Goal: Task Accomplishment & Management: Complete application form

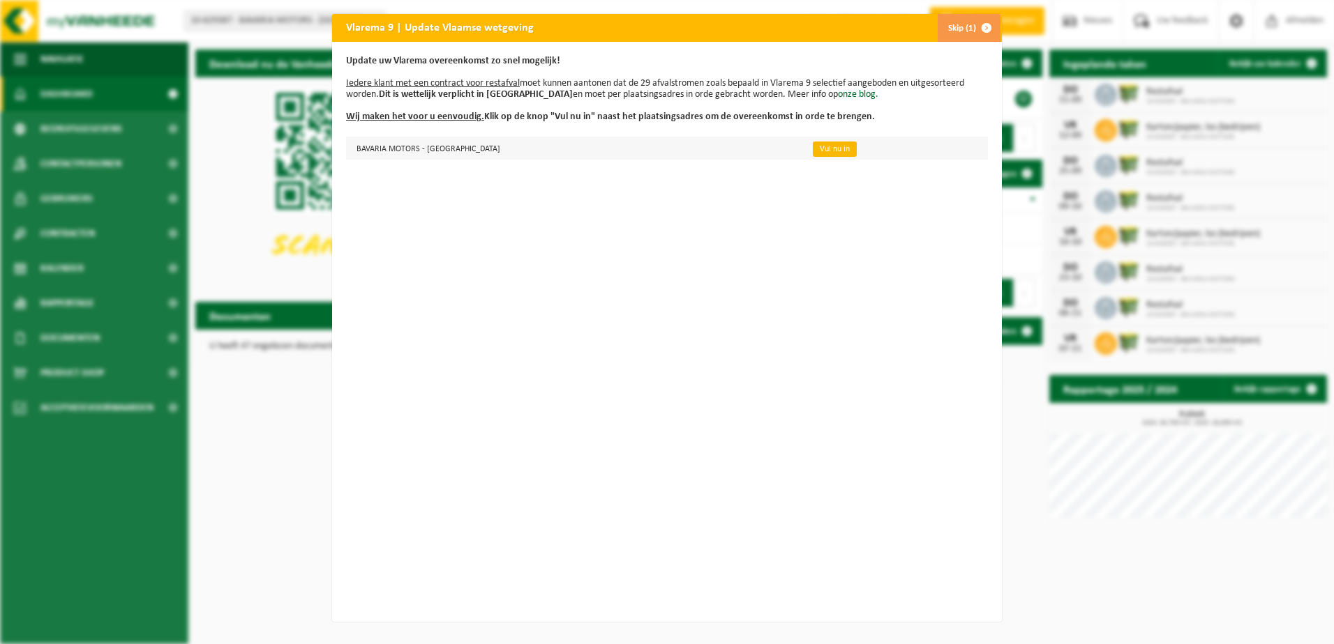
click at [813, 148] on link "Vul nu in" at bounding box center [835, 149] width 44 height 15
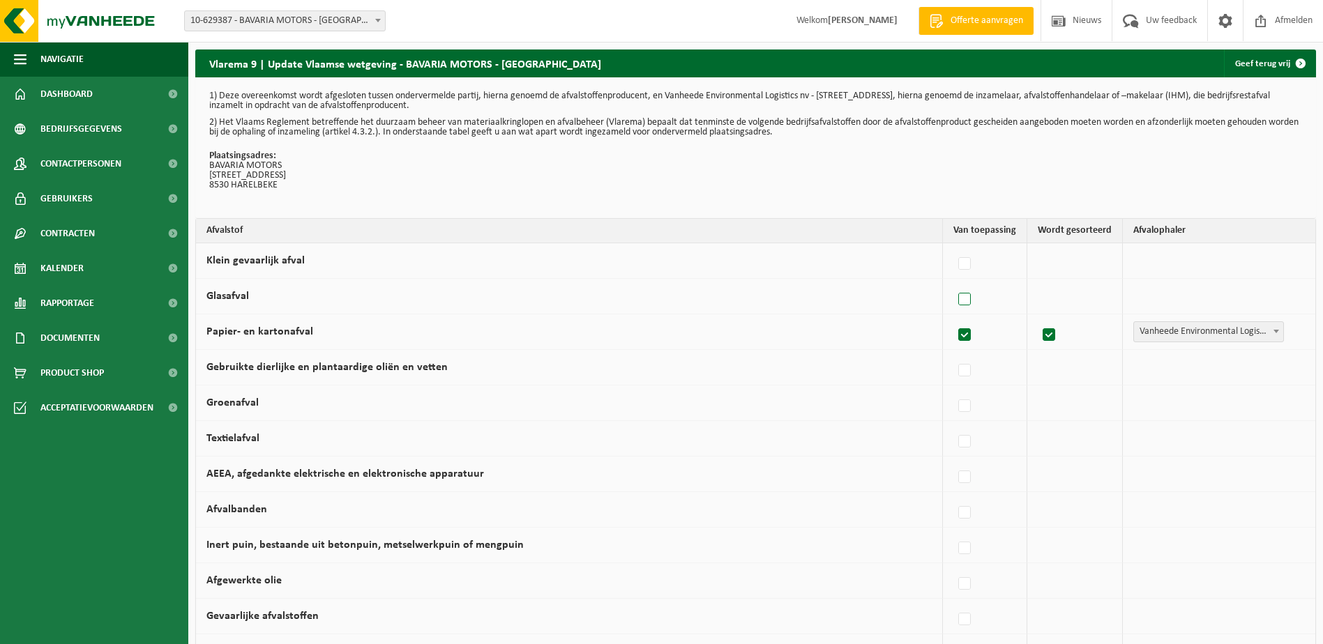
click at [974, 294] on label at bounding box center [966, 299] width 20 height 21
click at [953, 282] on input "Glasafval" at bounding box center [953, 282] width 1 height 1
checkbox input "true"
click at [961, 302] on label at bounding box center [962, 299] width 20 height 21
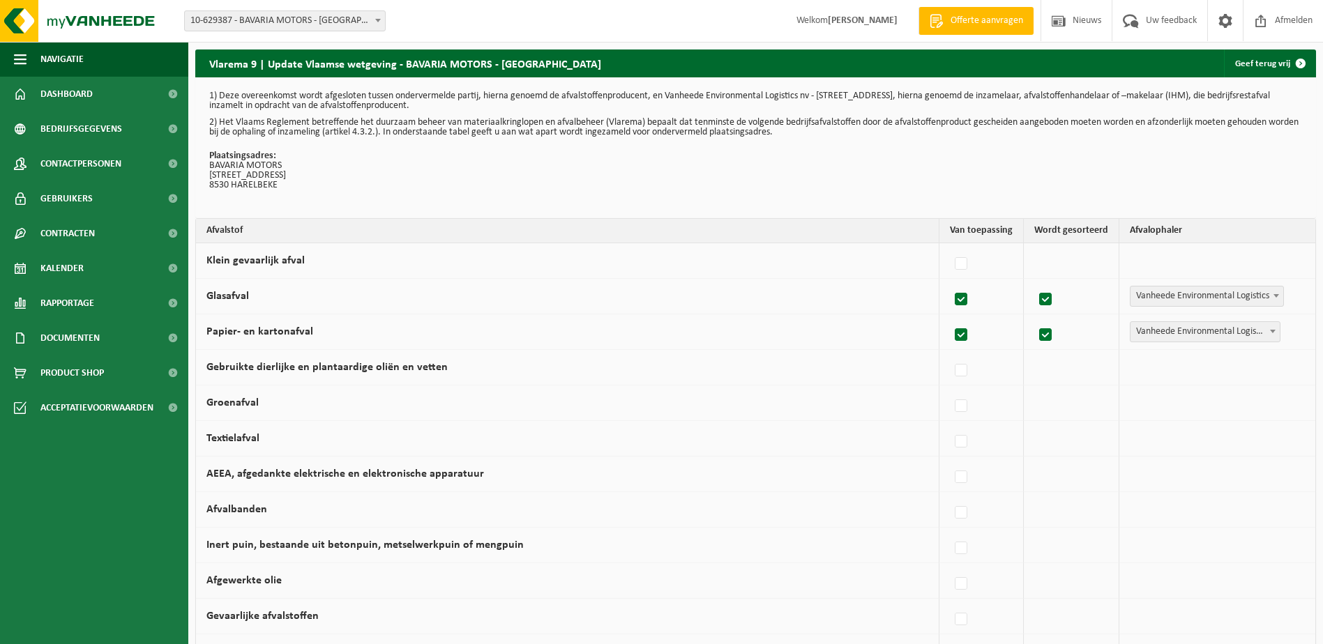
click at [950, 282] on input "Glasafval" at bounding box center [949, 282] width 1 height 1
checkbox input "false"
click at [963, 409] on label at bounding box center [966, 406] width 20 height 21
click at [953, 389] on input "Groenafval" at bounding box center [953, 388] width 1 height 1
checkbox input "true"
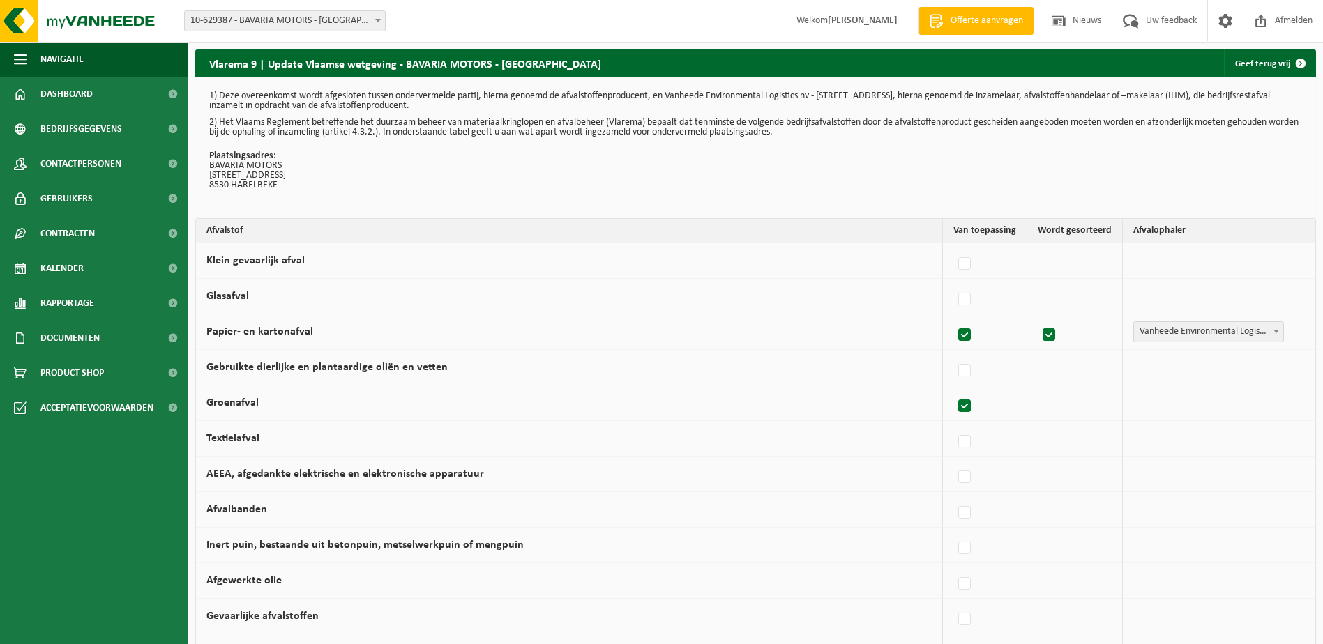
checkbox input "true"
click at [963, 409] on label at bounding box center [962, 406] width 20 height 21
click at [950, 389] on input "Groenafval" at bounding box center [949, 388] width 1 height 1
checkbox input "false"
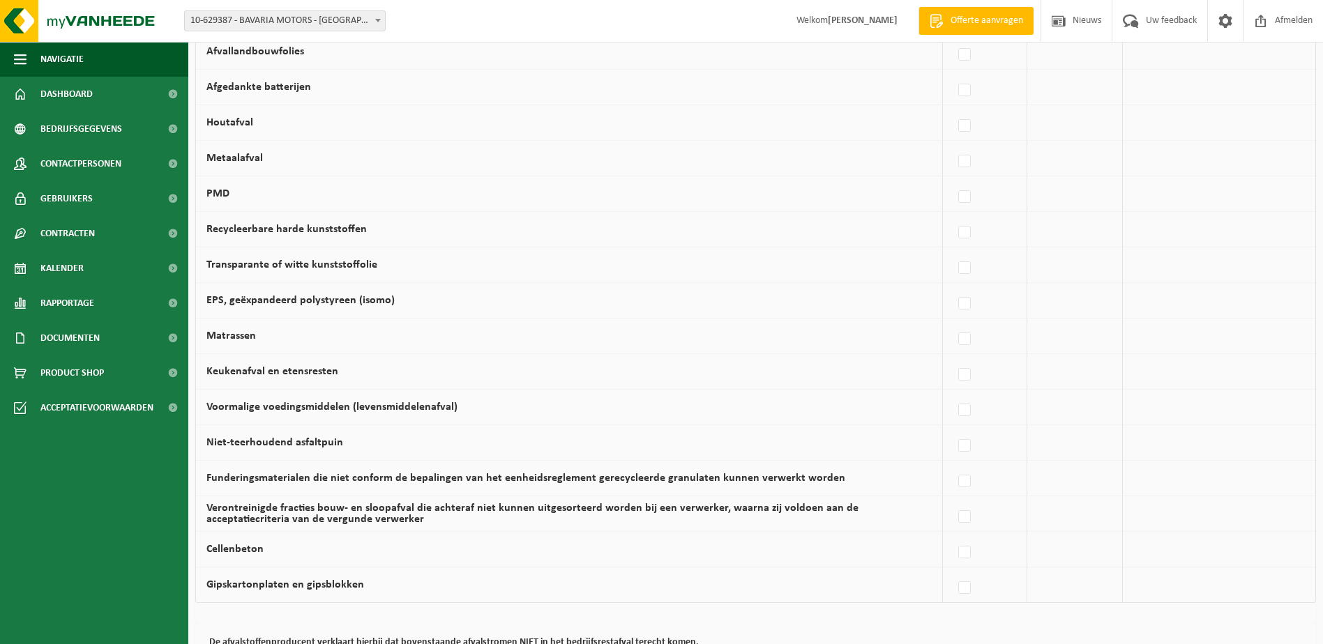
scroll to position [802, 0]
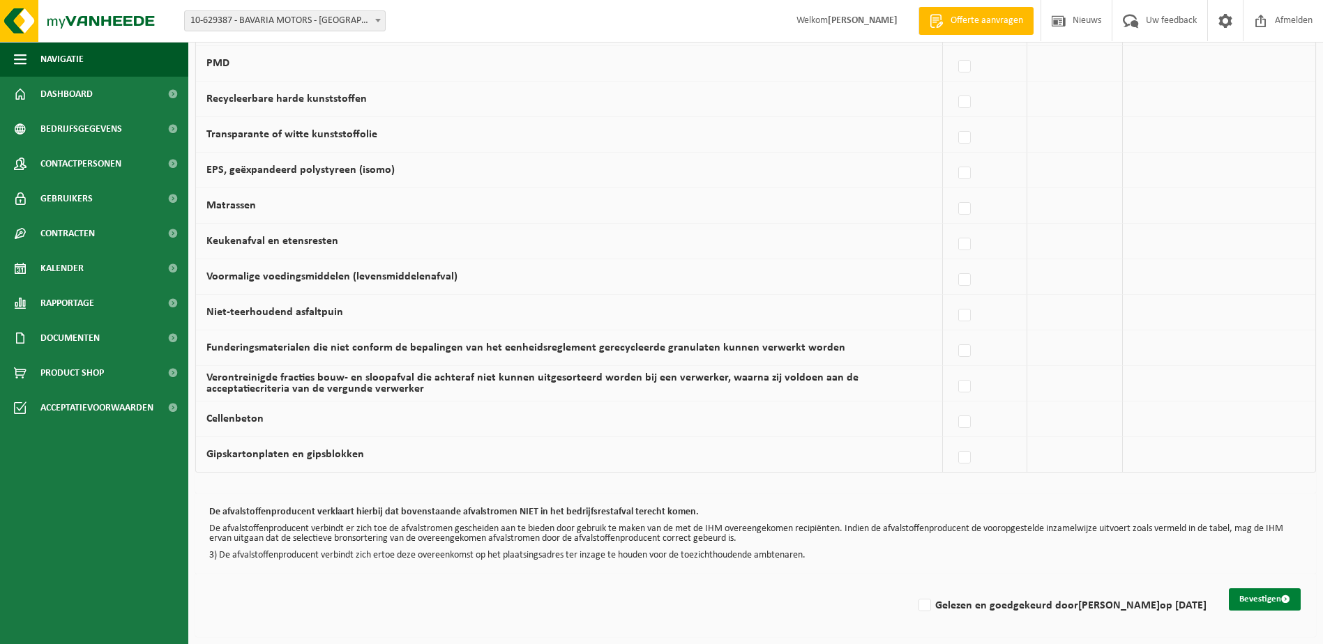
click at [1259, 604] on button "Bevestigen" at bounding box center [1265, 600] width 72 height 22
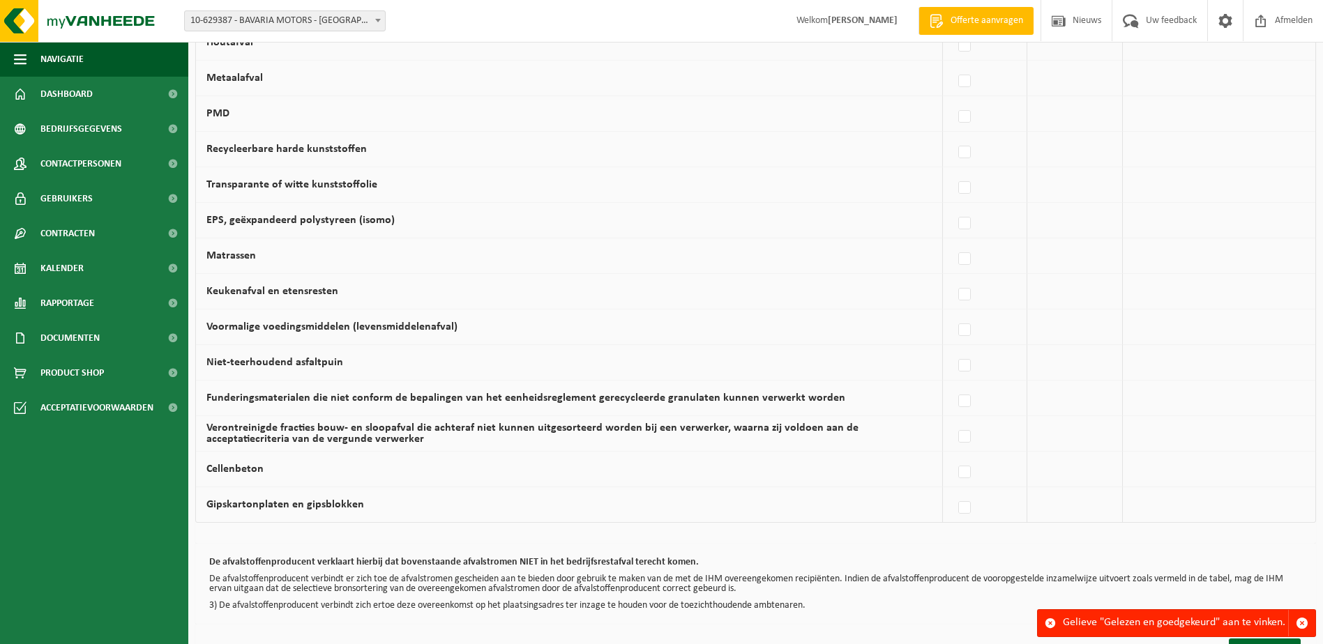
scroll to position [802, 0]
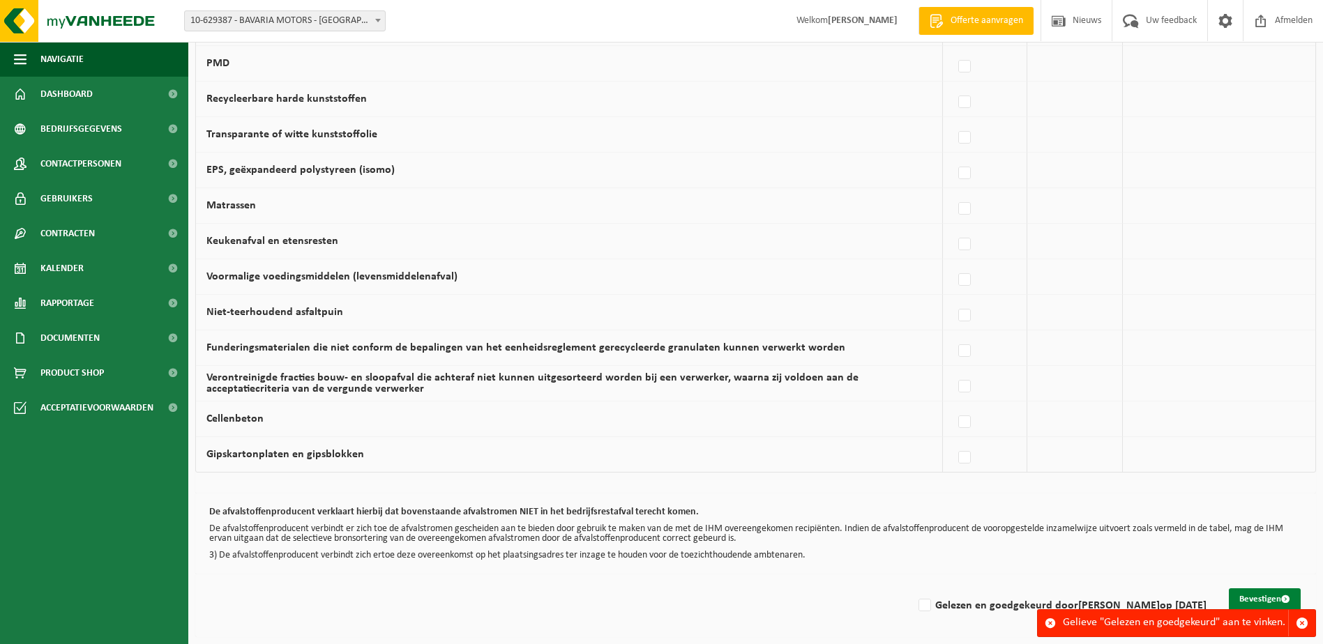
click at [1274, 599] on button "Bevestigen" at bounding box center [1265, 600] width 72 height 22
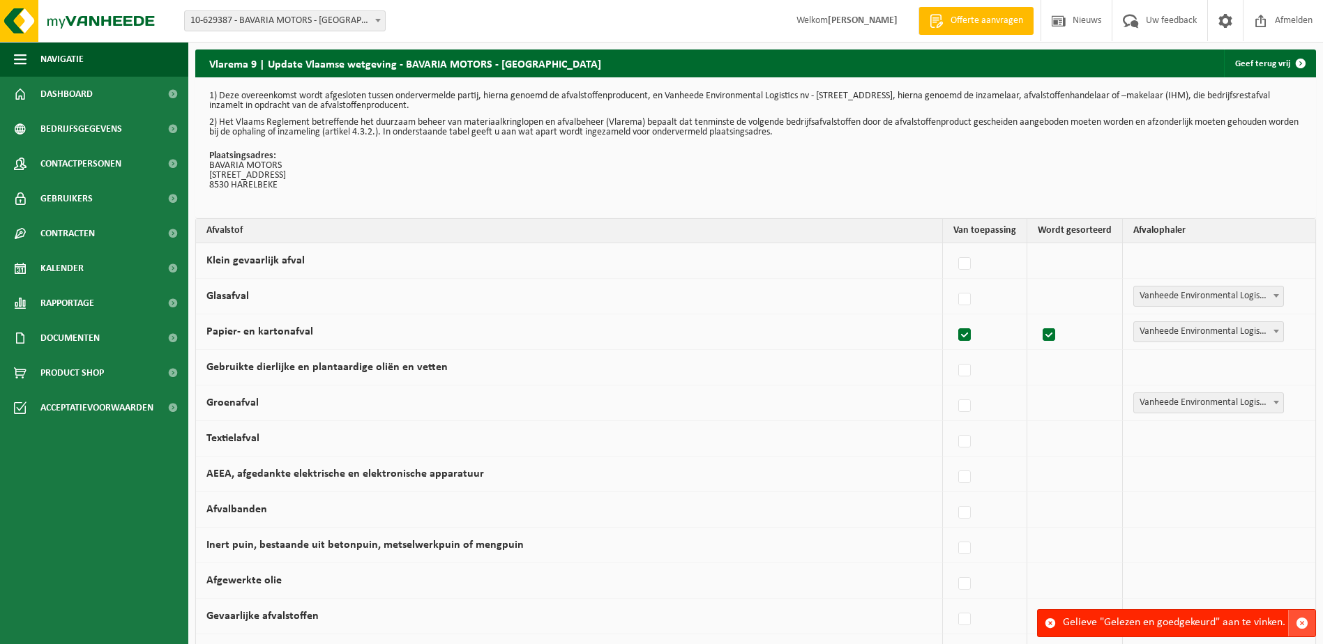
click at [1301, 621] on span "button" at bounding box center [1302, 623] width 13 height 13
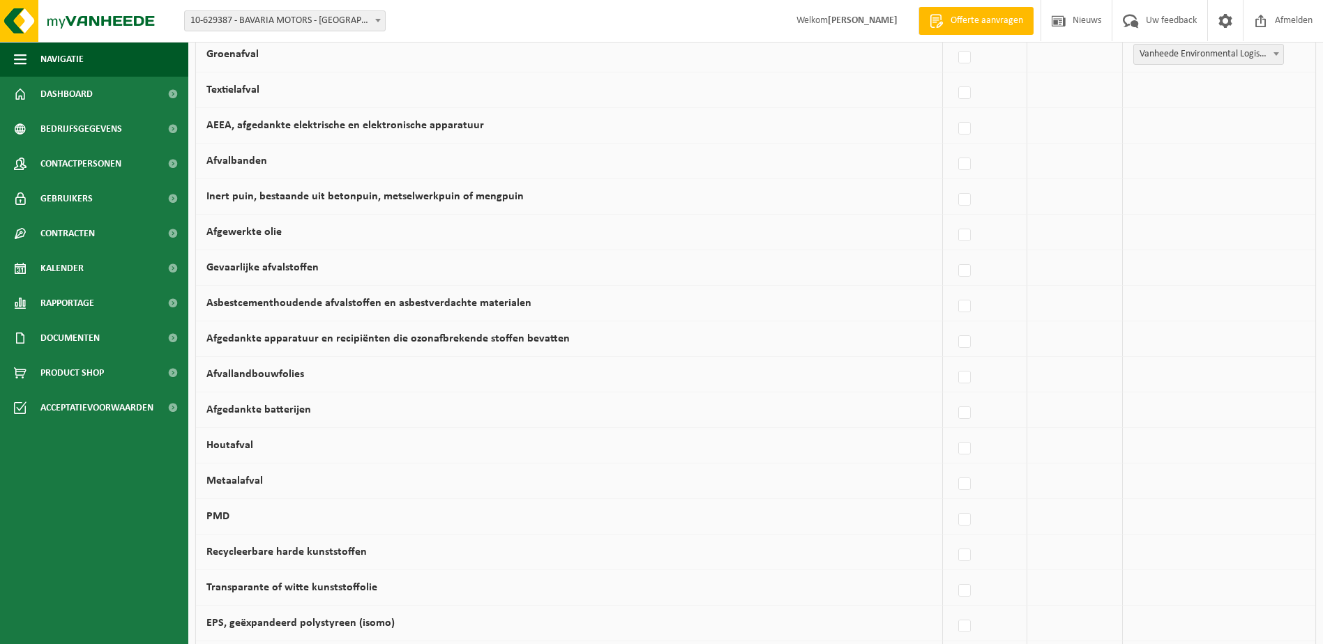
scroll to position [802, 0]
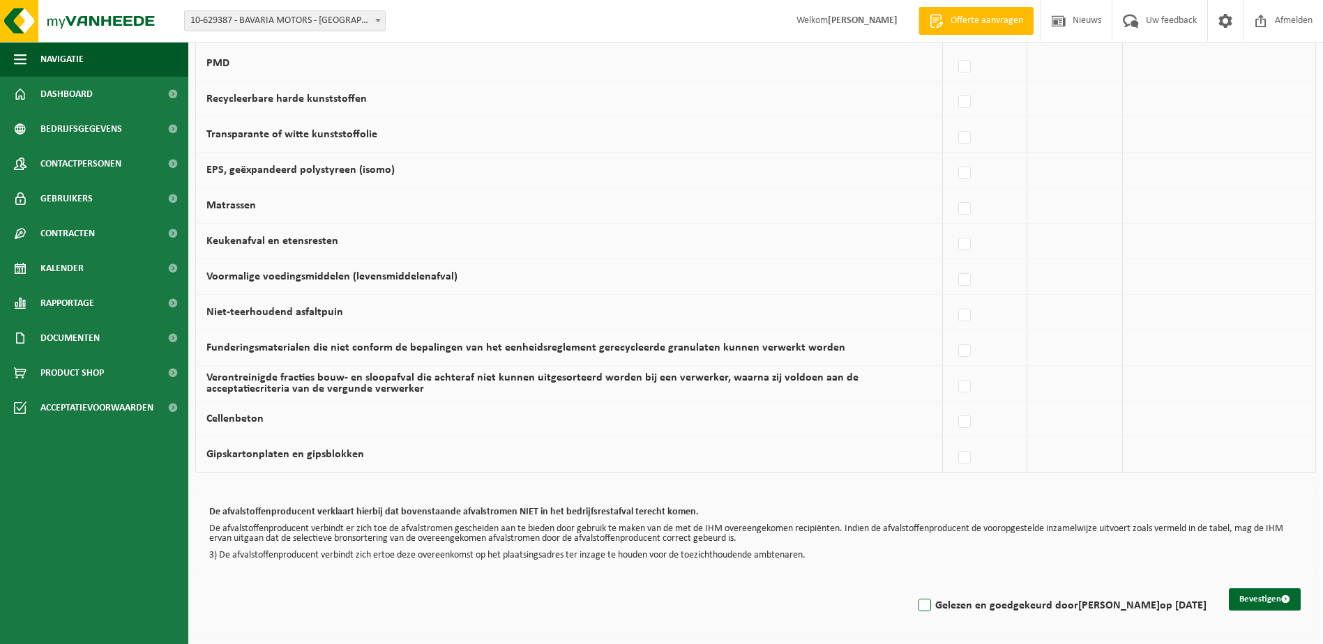
click at [916, 606] on label "Gelezen en goedgekeurd door DELPHINE STAELENS op 05/09/25" at bounding box center [1061, 606] width 291 height 21
click at [913, 589] on input "Gelezen en goedgekeurd door DELPHINE STAELENS op 05/09/25" at bounding box center [913, 588] width 1 height 1
checkbox input "true"
click at [1262, 598] on button "Bevestigen" at bounding box center [1265, 600] width 72 height 22
